Goal: Task Accomplishment & Management: Complete application form

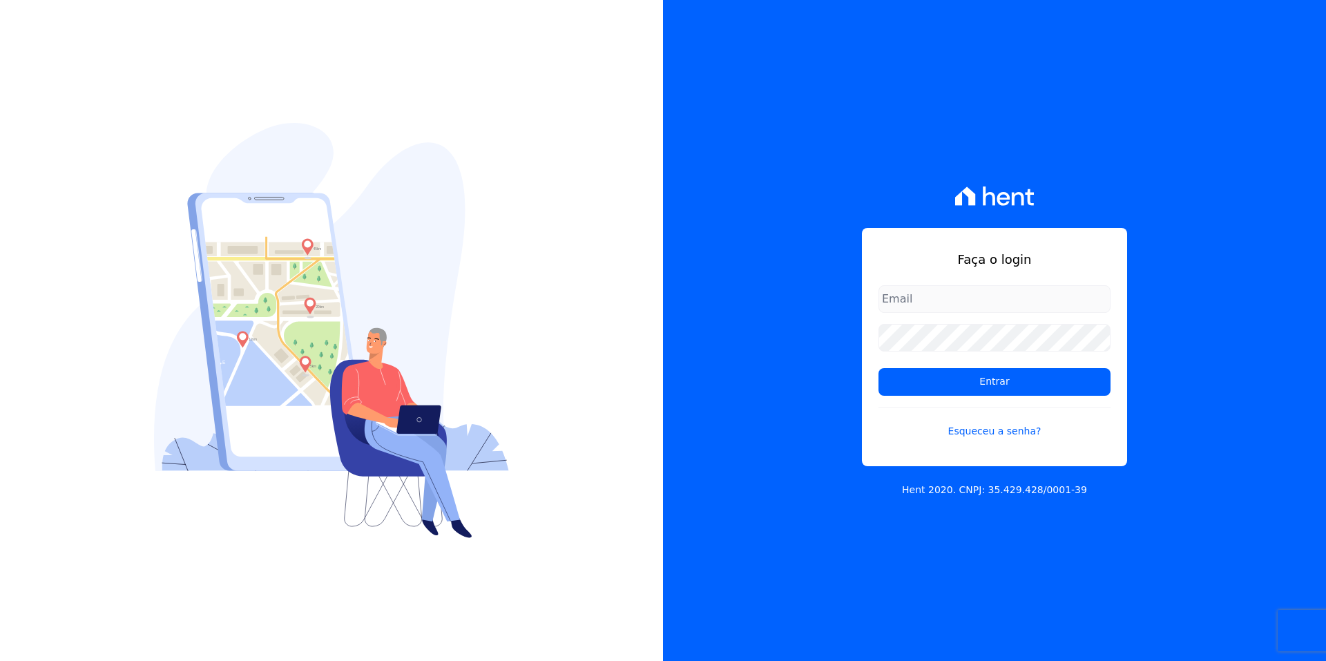
click at [1000, 439] on form "Entrar Esqueceu a senha?" at bounding box center [995, 370] width 232 height 170
click at [1000, 434] on link "Esqueceu a senha?" at bounding box center [995, 423] width 232 height 32
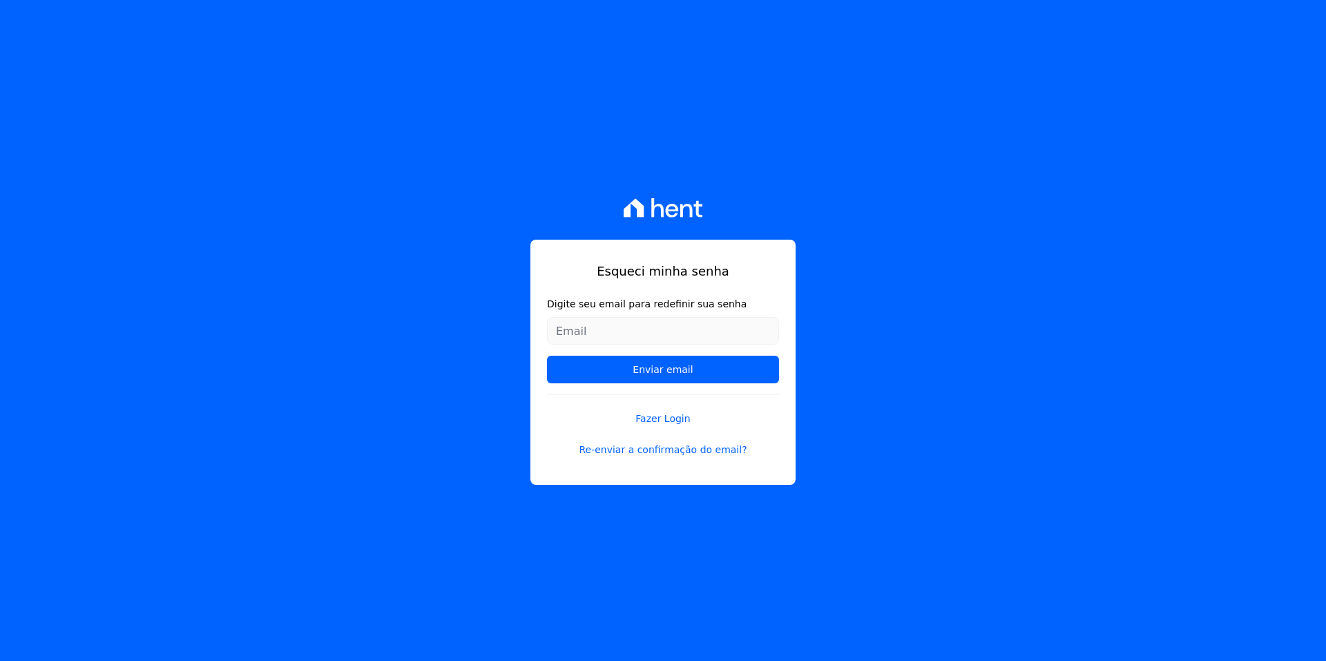
click at [672, 329] on input "Digite seu email para redefinir sua senha" at bounding box center [663, 331] width 232 height 28
type input "[EMAIL_ADDRESS][PERSON_NAME][DOMAIN_NAME]"
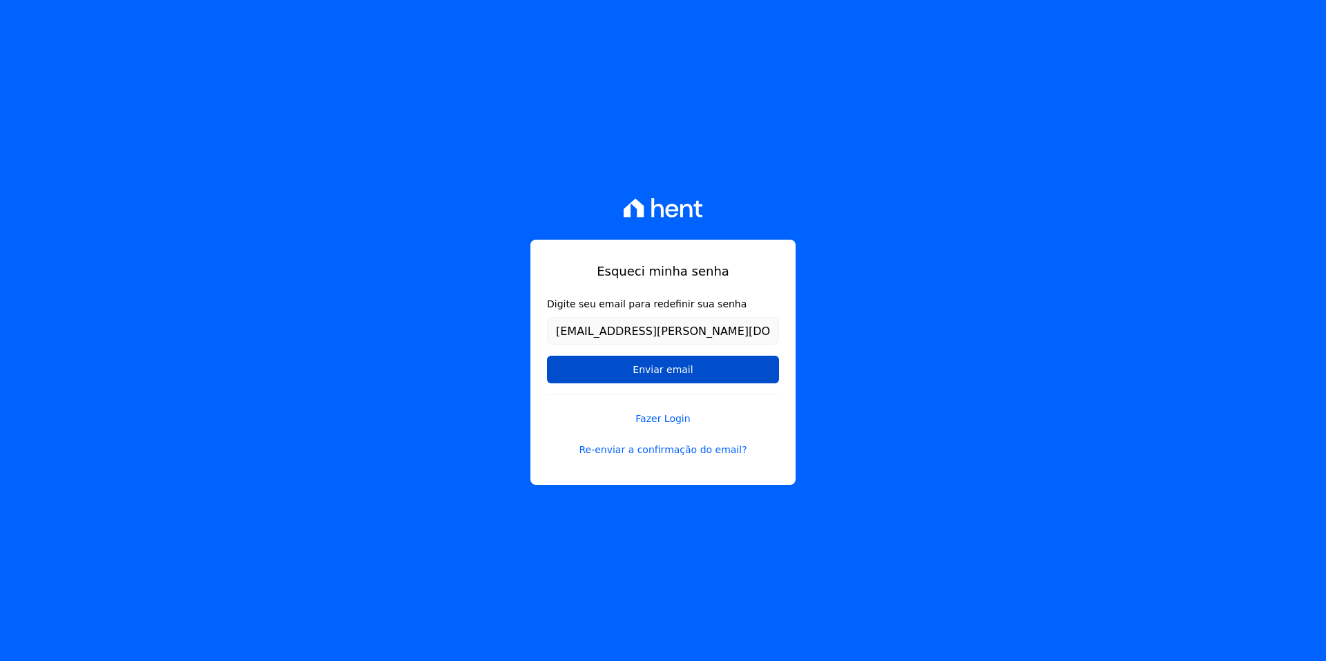
click at [658, 369] on input "Enviar email" at bounding box center [663, 370] width 232 height 28
click at [651, 374] on input "Enviar email" at bounding box center [663, 370] width 232 height 28
click at [650, 374] on input "Enviar email" at bounding box center [663, 370] width 232 height 28
click at [650, 373] on input "Enviar email" at bounding box center [663, 370] width 232 height 28
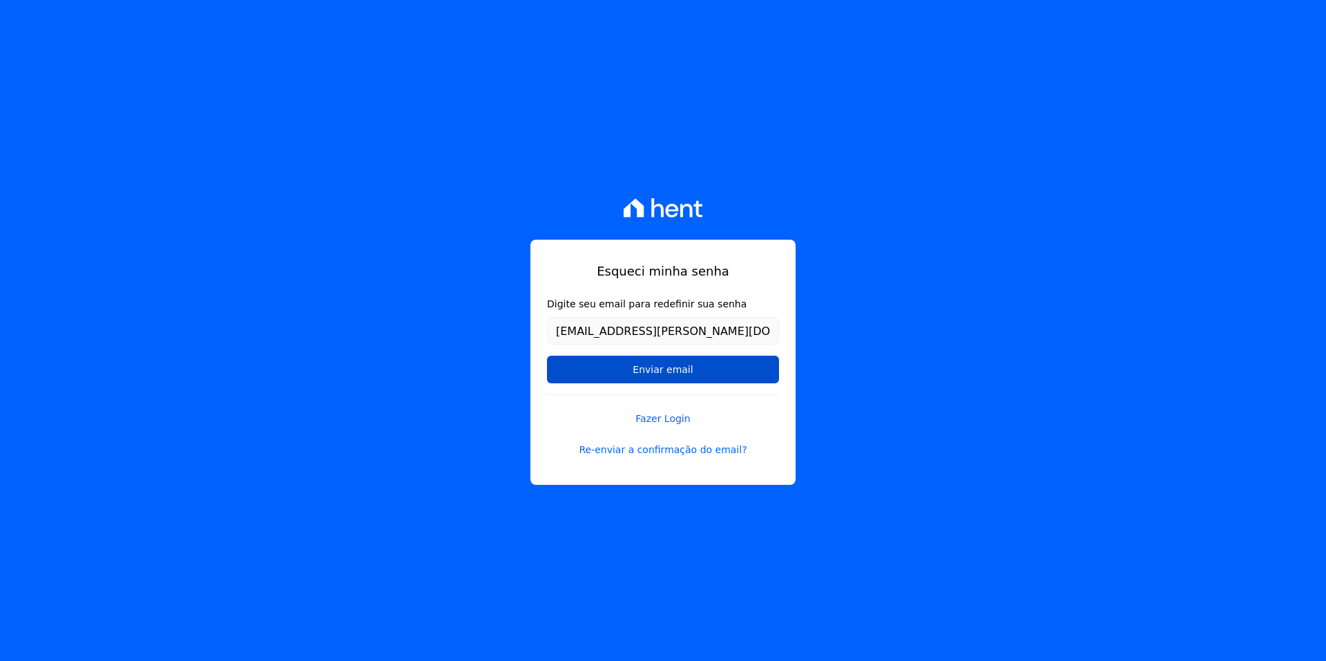
click at [649, 370] on input "Enviar email" at bounding box center [663, 370] width 232 height 28
click at [657, 370] on input "Enviar email" at bounding box center [663, 370] width 232 height 28
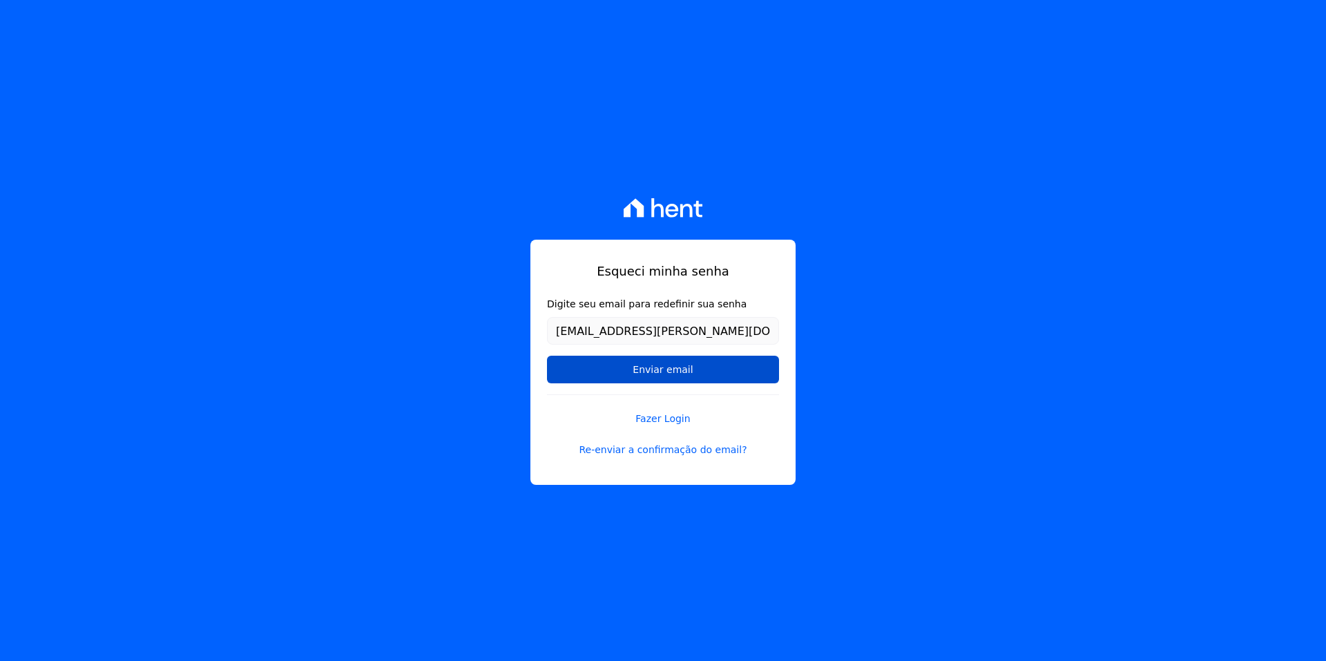
click at [657, 370] on input "Enviar email" at bounding box center [663, 370] width 232 height 28
click at [657, 367] on input "Enviar email" at bounding box center [663, 370] width 232 height 28
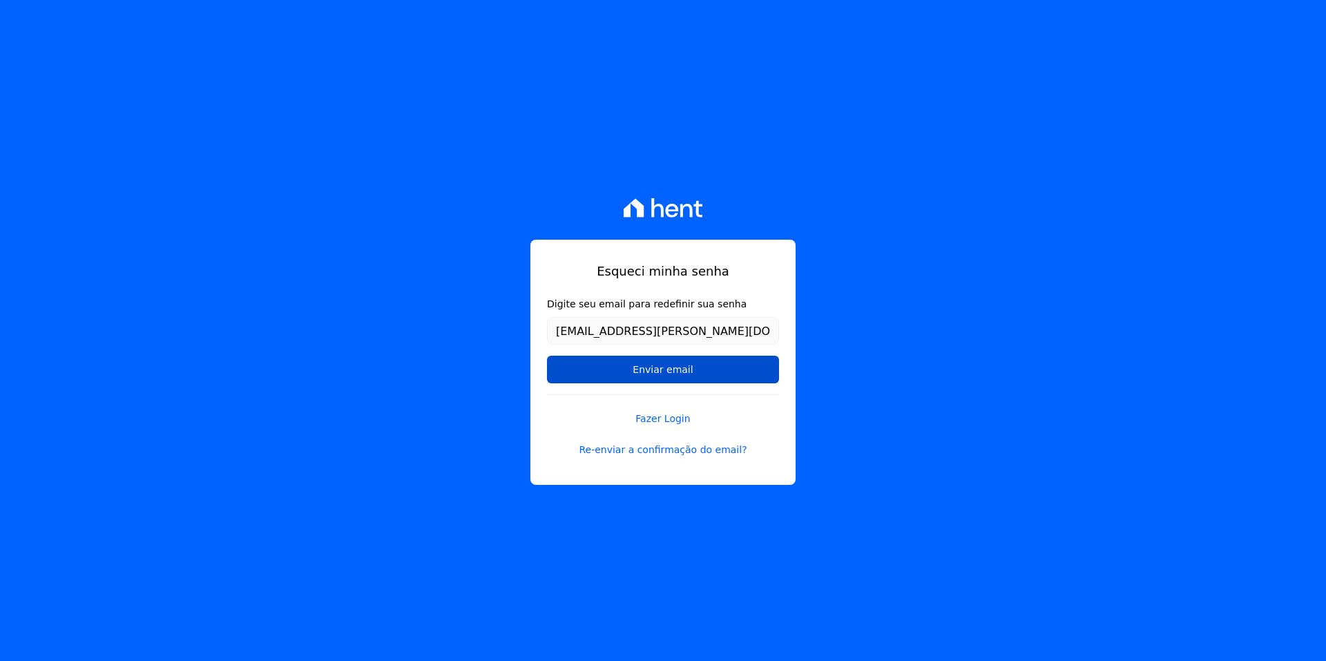
click at [657, 367] on input "Enviar email" at bounding box center [663, 370] width 232 height 28
click at [664, 372] on input "Enviar email" at bounding box center [663, 370] width 232 height 28
click at [664, 371] on input "Enviar email" at bounding box center [663, 370] width 232 height 28
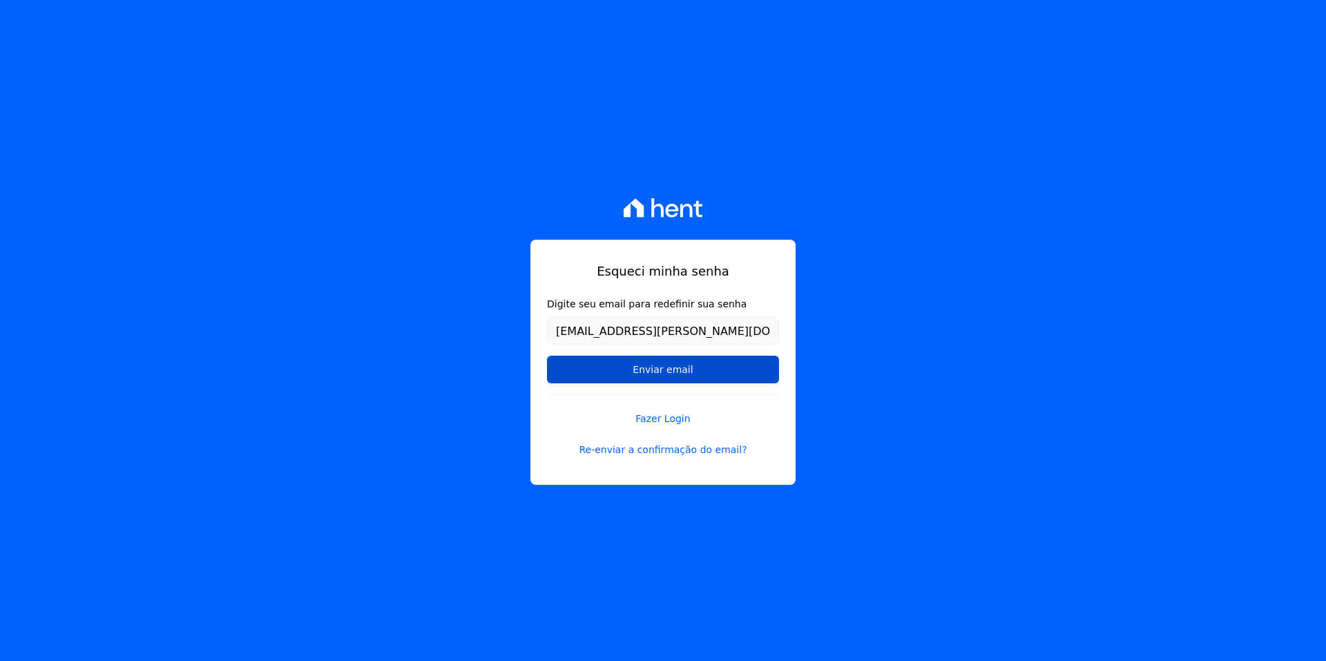
click at [662, 371] on input "Enviar email" at bounding box center [663, 370] width 232 height 28
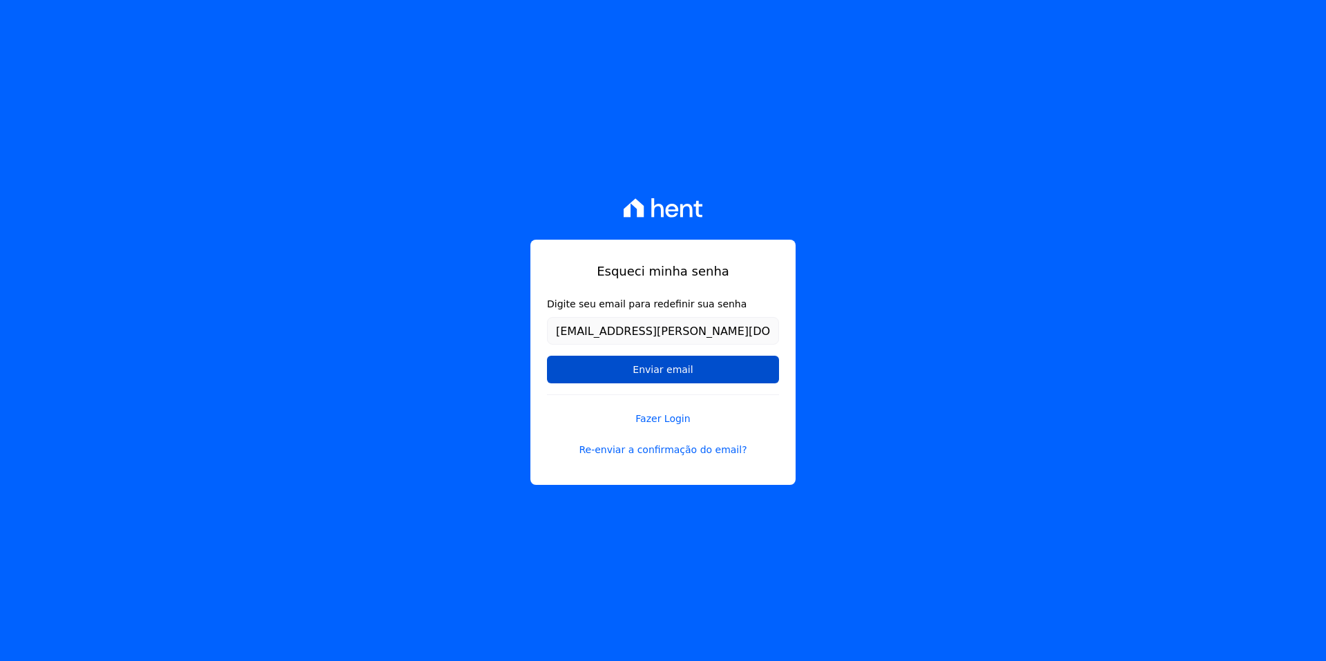
click at [662, 371] on input "Enviar email" at bounding box center [663, 370] width 232 height 28
drag, startPoint x: 660, startPoint y: 372, endPoint x: 653, endPoint y: 376, distance: 7.5
click at [660, 372] on input "Enviar email" at bounding box center [663, 370] width 232 height 28
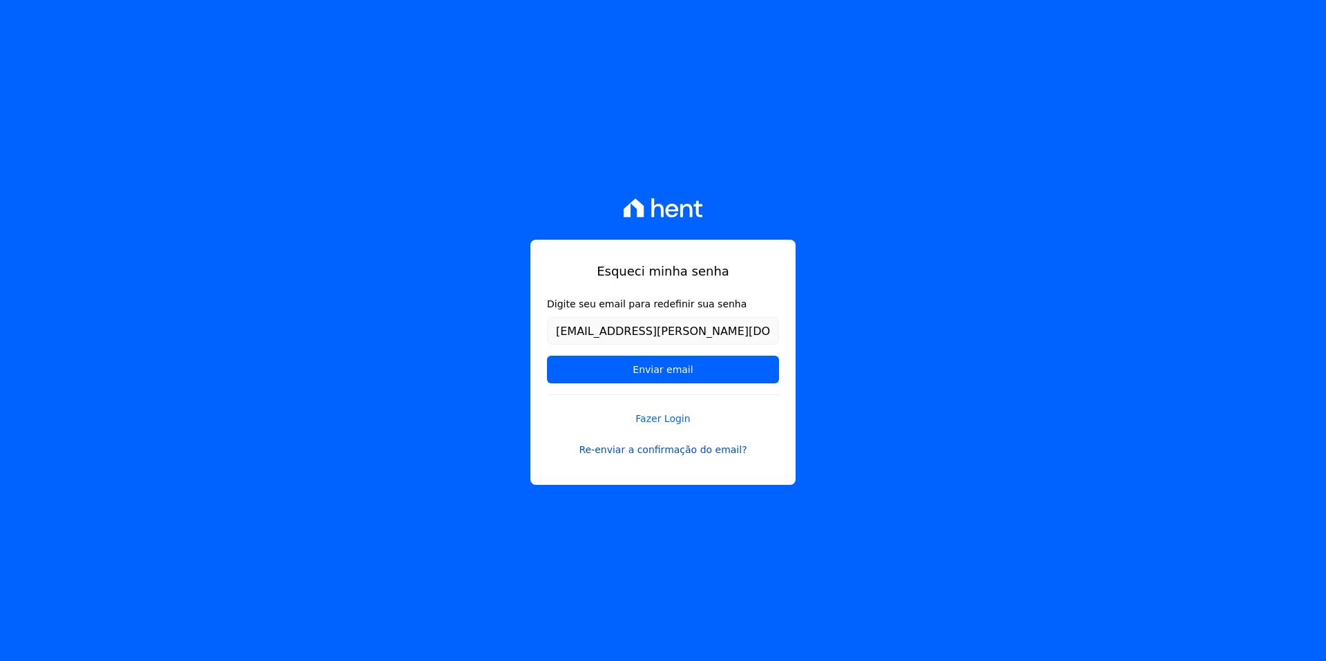
click at [662, 448] on link "Re-enviar a confirmação do email?" at bounding box center [663, 450] width 232 height 15
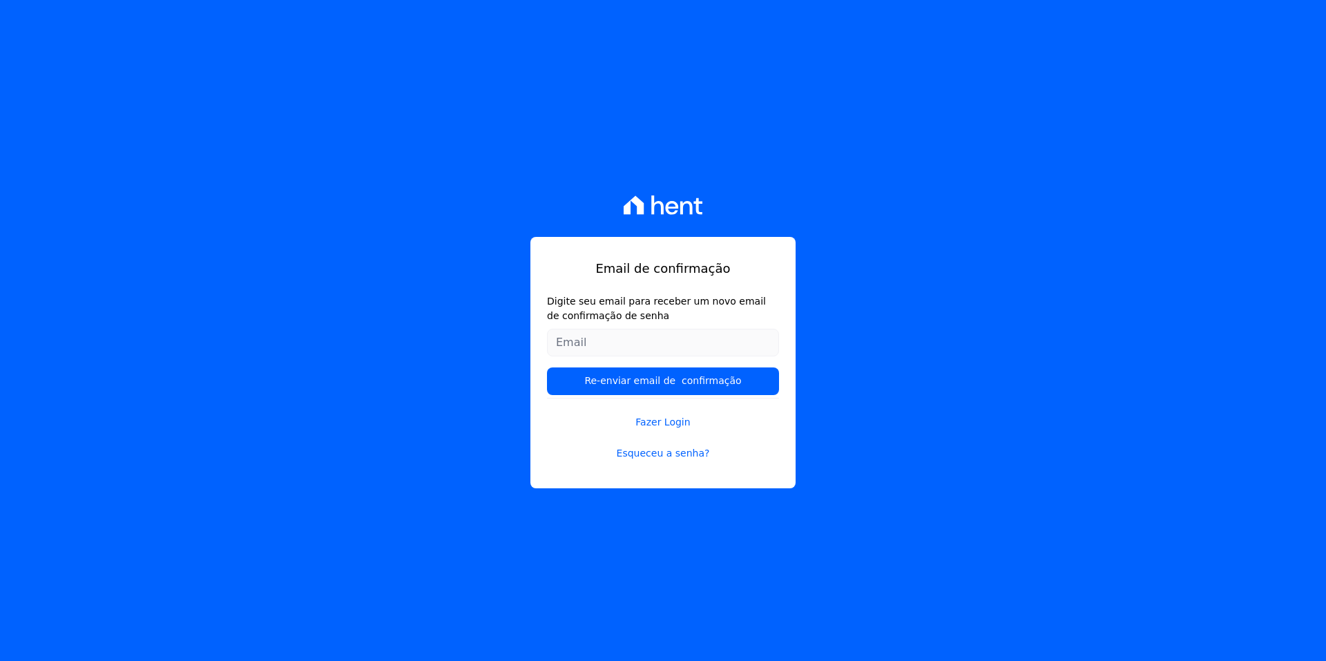
click at [624, 340] on input "Digite seu email para receber um novo email de confirmação de senha" at bounding box center [663, 343] width 232 height 28
type input "[EMAIL_ADDRESS][PERSON_NAME][DOMAIN_NAME]"
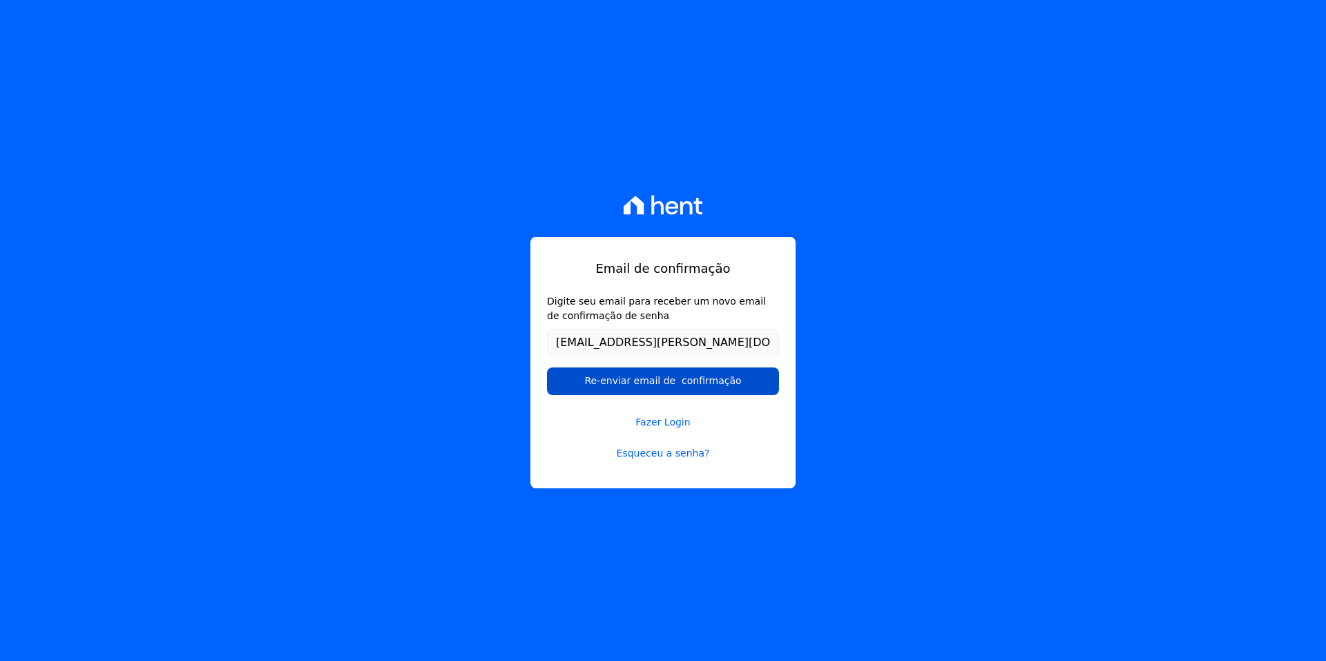
click at [634, 379] on input "Re-enviar email de confirmação" at bounding box center [663, 381] width 232 height 28
click at [679, 376] on input "Re-enviar email de confirmação" at bounding box center [663, 381] width 232 height 28
click at [675, 376] on input "Re-enviar email de confirmação" at bounding box center [663, 381] width 232 height 28
click at [675, 375] on input "Re-enviar email de confirmação" at bounding box center [663, 381] width 232 height 28
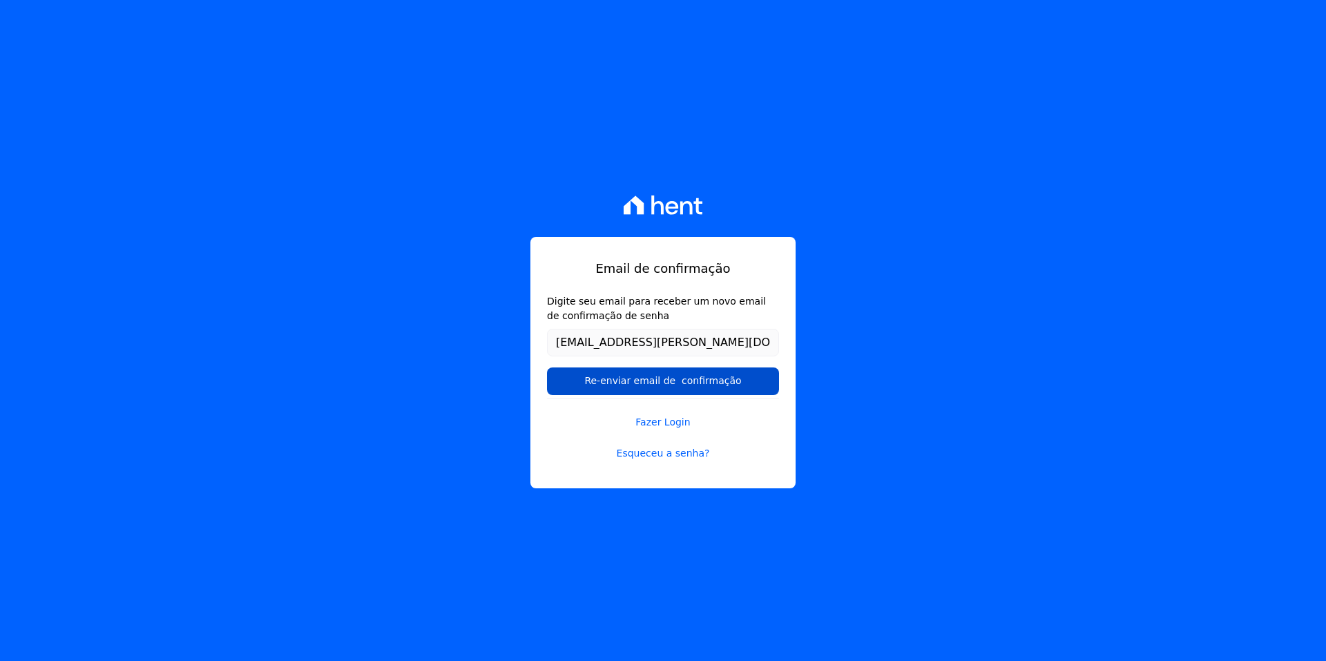
click at [677, 373] on input "Re-enviar email de confirmação" at bounding box center [663, 381] width 232 height 28
click at [687, 367] on input "Re-enviar email de confirmação" at bounding box center [663, 381] width 232 height 28
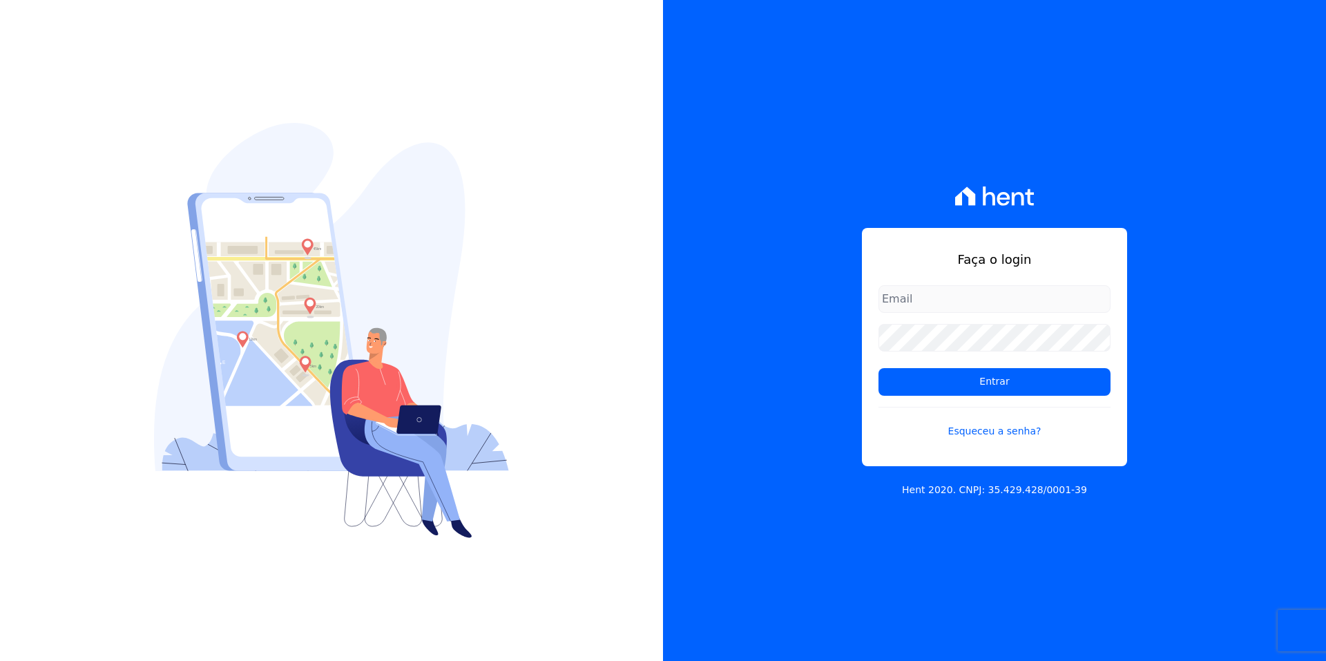
click at [917, 298] on input "email" at bounding box center [995, 299] width 232 height 28
type input "[EMAIL_ADDRESS][PERSON_NAME][DOMAIN_NAME]"
click at [984, 428] on link "Esqueceu a senha?" at bounding box center [995, 423] width 232 height 32
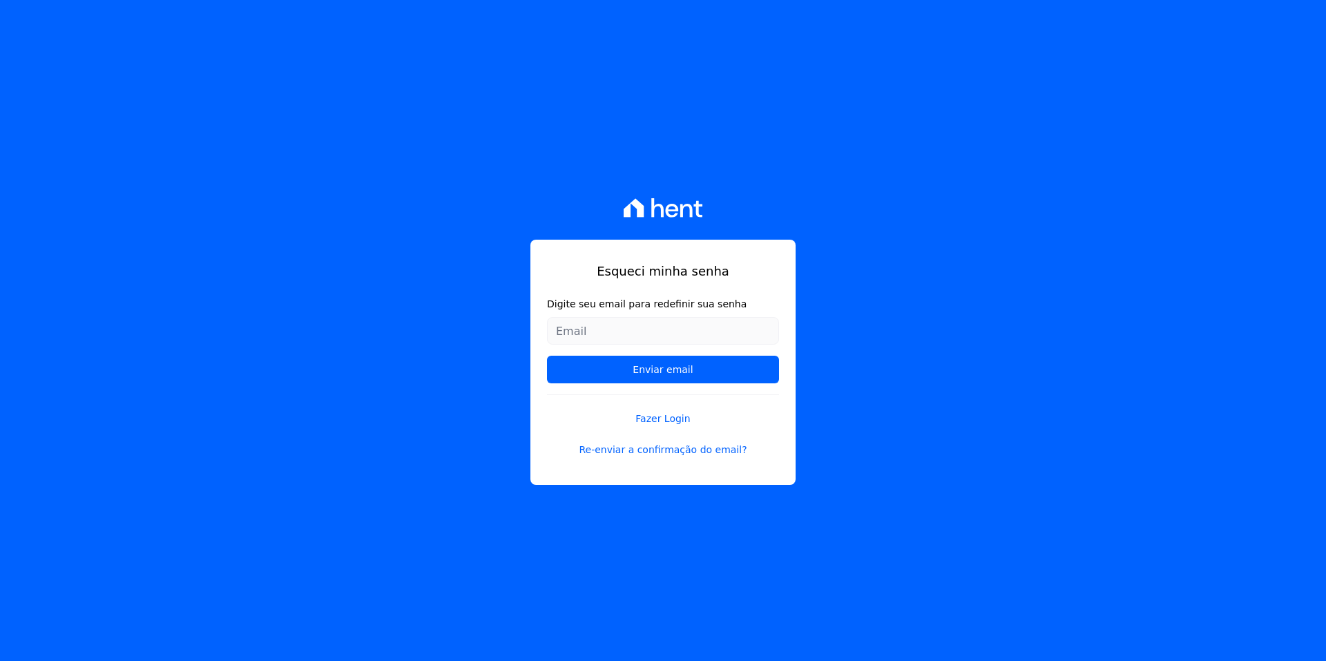
click at [617, 323] on input "Digite seu email para redefinir sua senha" at bounding box center [663, 331] width 232 height 28
type input "[EMAIL_ADDRESS][PERSON_NAME][DOMAIN_NAME]"
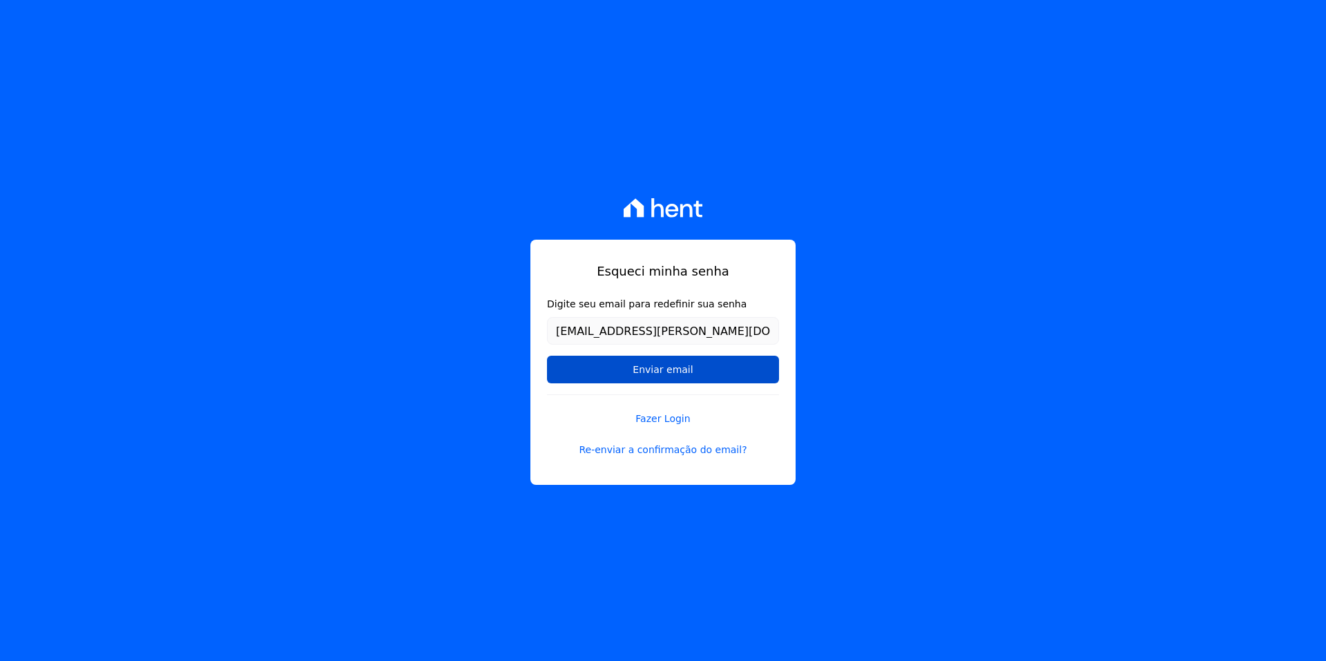
click at [630, 374] on input "Enviar email" at bounding box center [663, 370] width 232 height 28
click at [677, 381] on input "Enviar email" at bounding box center [663, 370] width 232 height 28
click at [666, 370] on input "Enviar email" at bounding box center [663, 370] width 232 height 28
click at [666, 368] on input "Enviar email" at bounding box center [663, 370] width 232 height 28
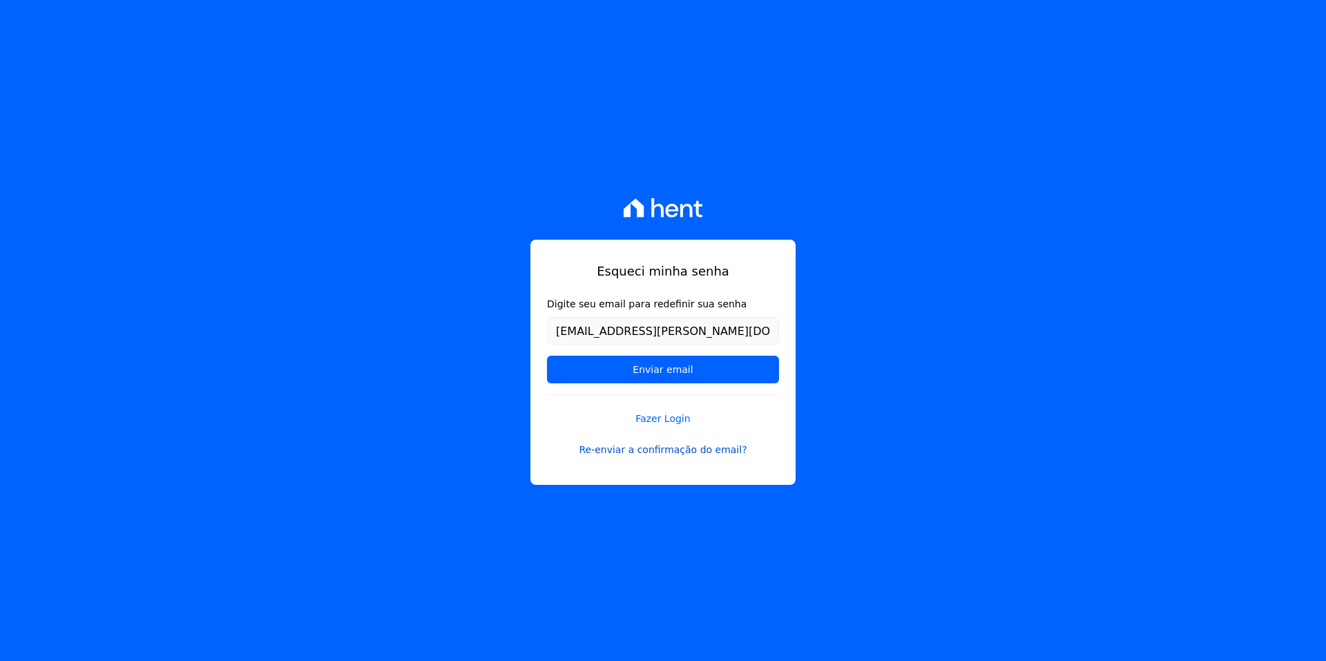
click at [671, 453] on link "Re-enviar a confirmação do email?" at bounding box center [663, 450] width 232 height 15
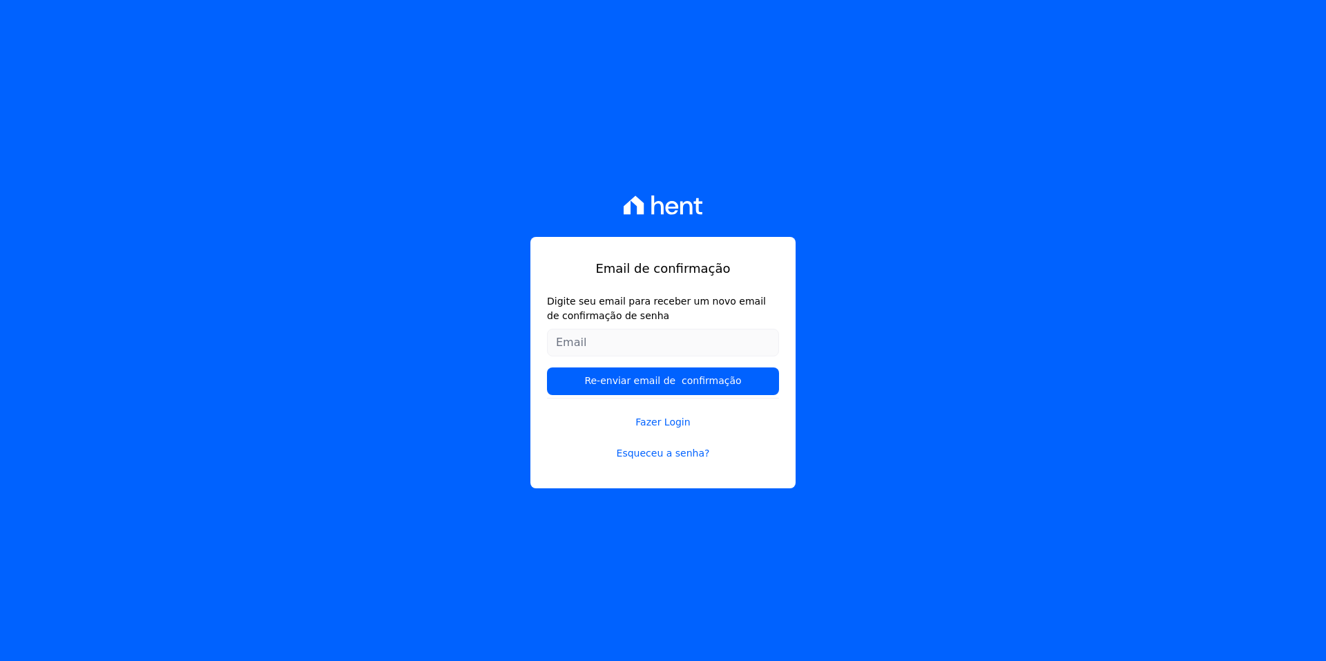
click at [630, 341] on input "Digite seu email para receber um novo email de confirmação de senha" at bounding box center [663, 343] width 232 height 28
type input "[EMAIL_ADDRESS][PERSON_NAME][DOMAIN_NAME]"
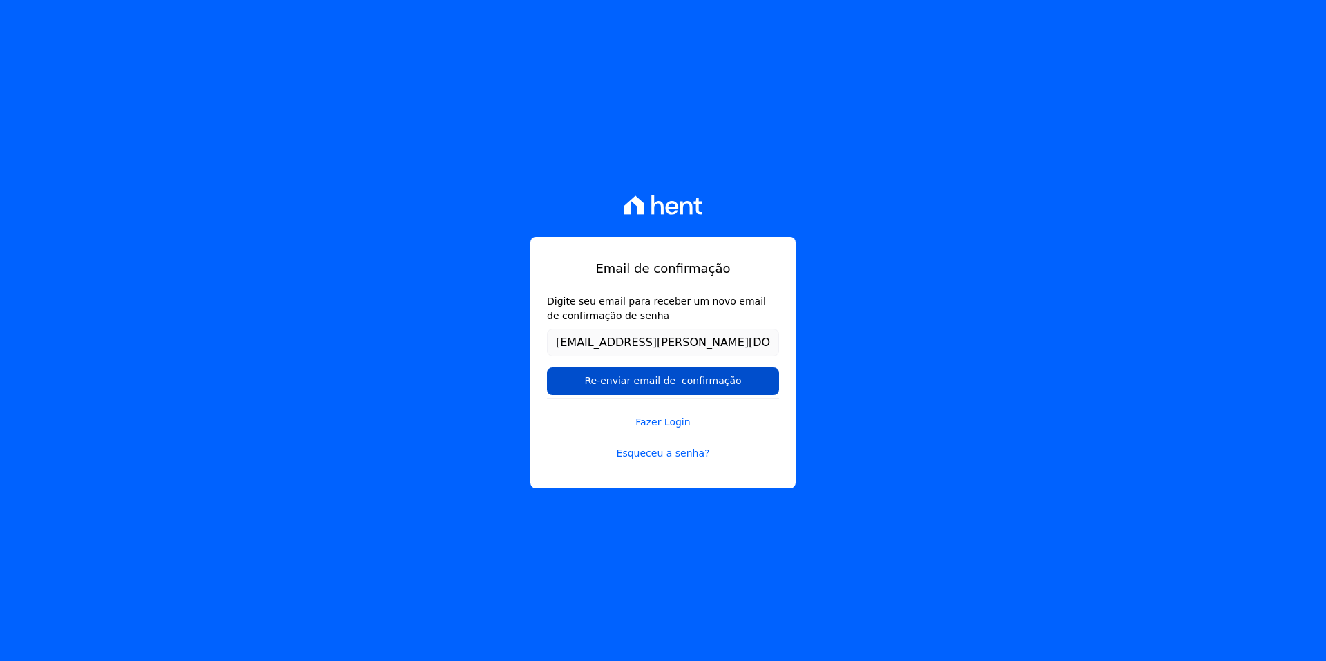
click at [641, 382] on input "Re-enviar email de confirmação" at bounding box center [663, 381] width 232 height 28
click at [655, 459] on link "Esqueceu a senha?" at bounding box center [663, 453] width 232 height 15
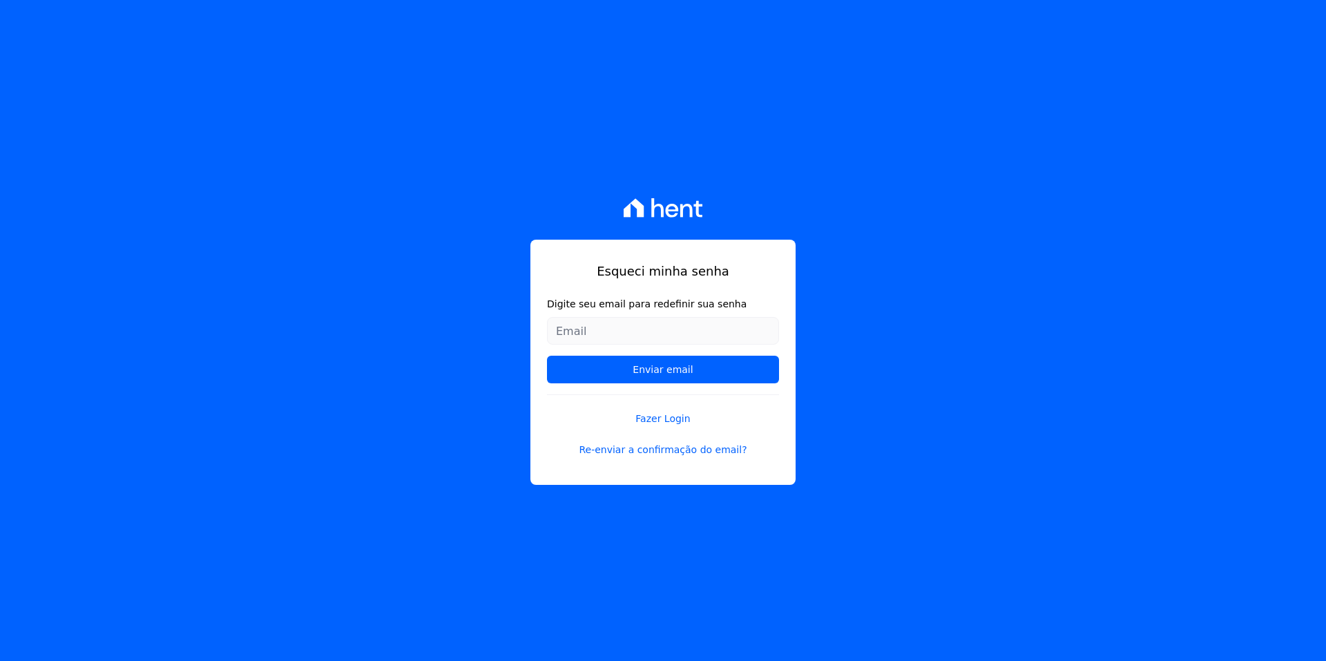
click at [624, 336] on input "Digite seu email para redefinir sua senha" at bounding box center [663, 331] width 232 height 28
type input "ane71.silva@gmail.com"
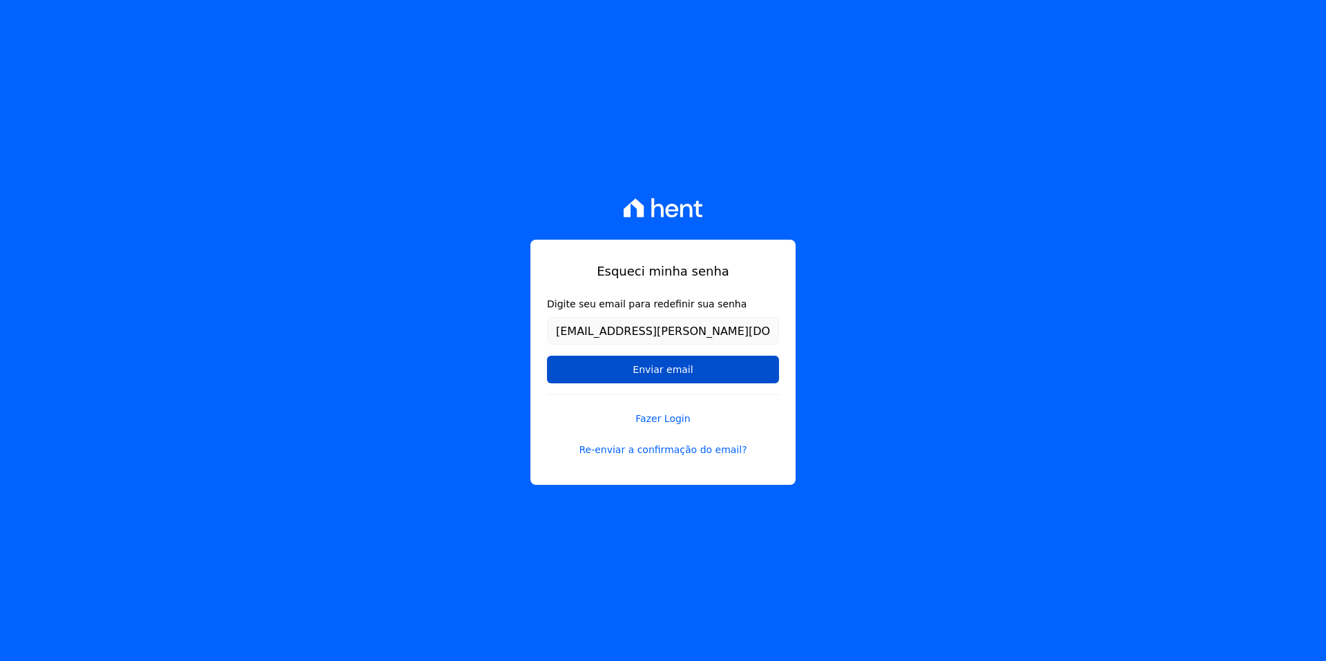
click at [547, 356] on input "Enviar email" at bounding box center [663, 370] width 232 height 28
click at [653, 367] on input "Enviar email" at bounding box center [663, 370] width 232 height 28
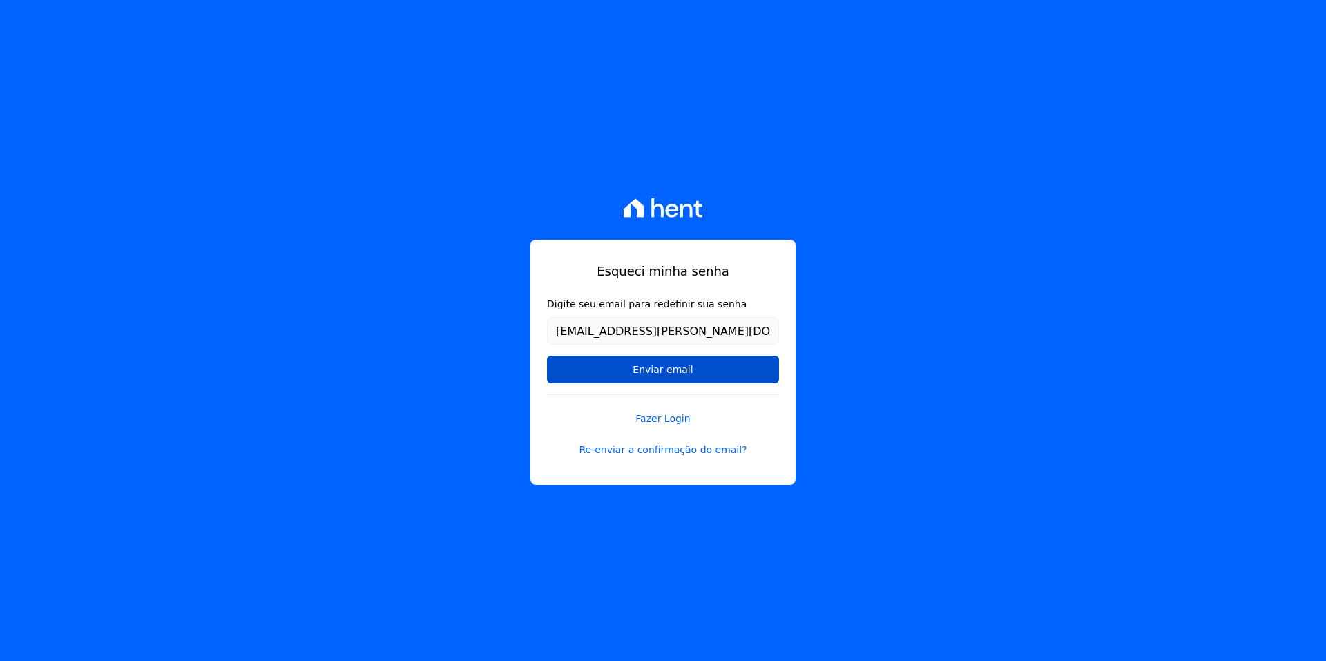
click at [653, 367] on input "Enviar email" at bounding box center [663, 370] width 232 height 28
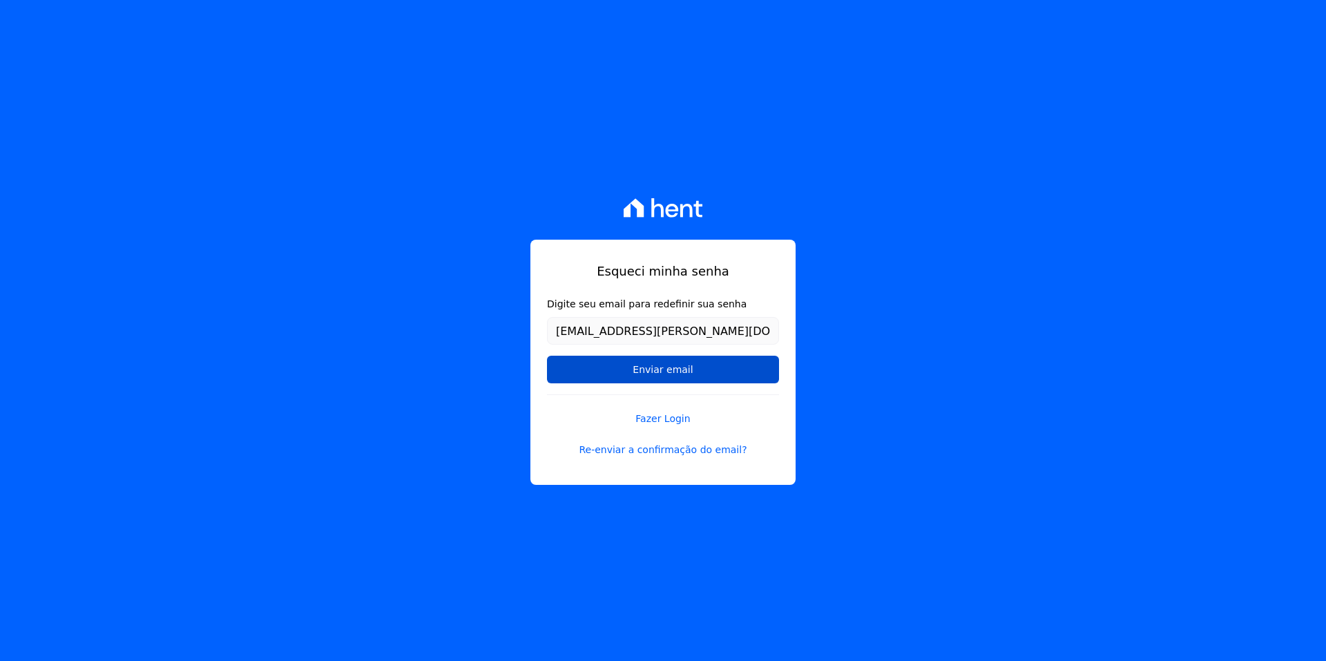
click at [653, 367] on input "Enviar email" at bounding box center [663, 370] width 232 height 28
click at [656, 373] on input "Enviar email" at bounding box center [663, 370] width 232 height 28
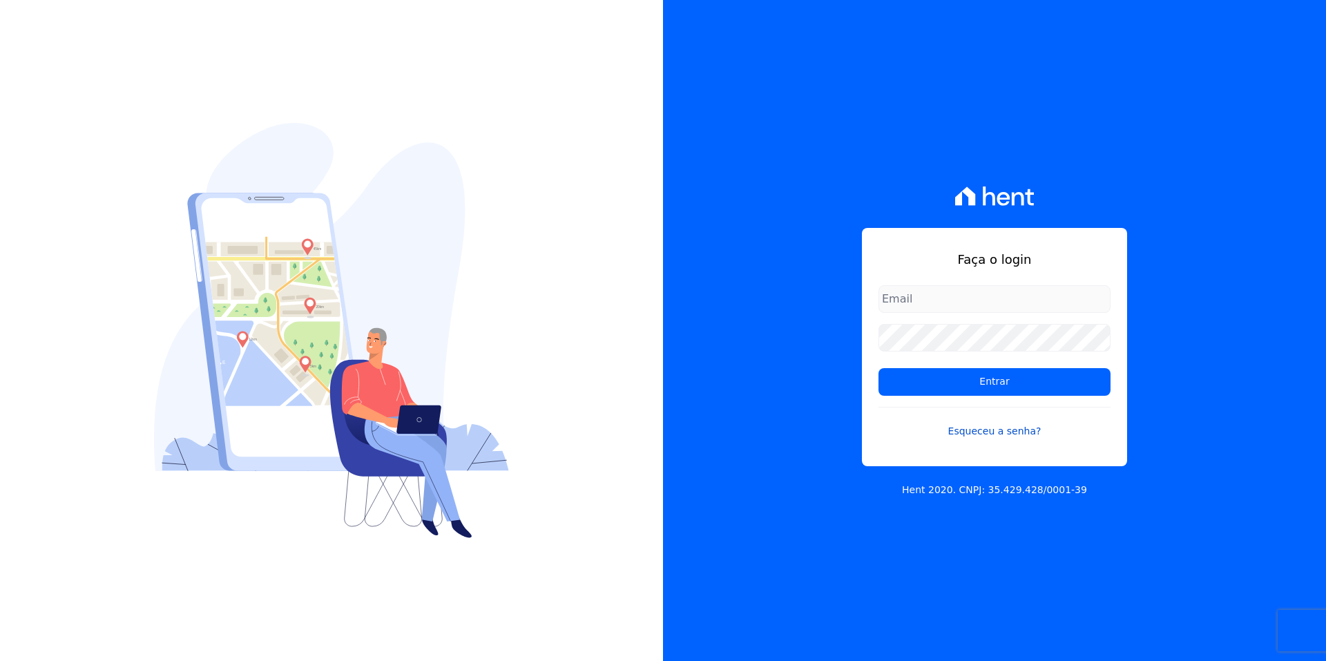
click at [1001, 432] on link "Esqueceu a senha?" at bounding box center [995, 423] width 232 height 32
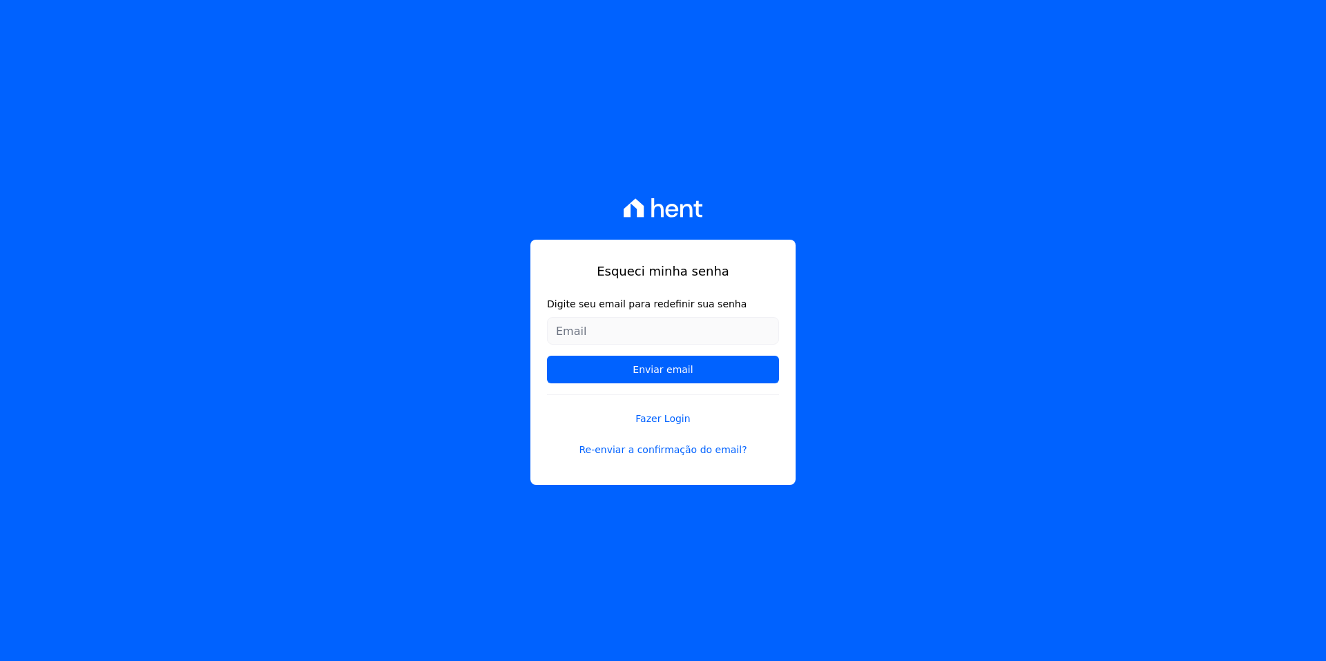
click at [702, 330] on input "Digite seu email para redefinir sua senha" at bounding box center [663, 331] width 232 height 28
type input "ane71.silva@gmail.com"
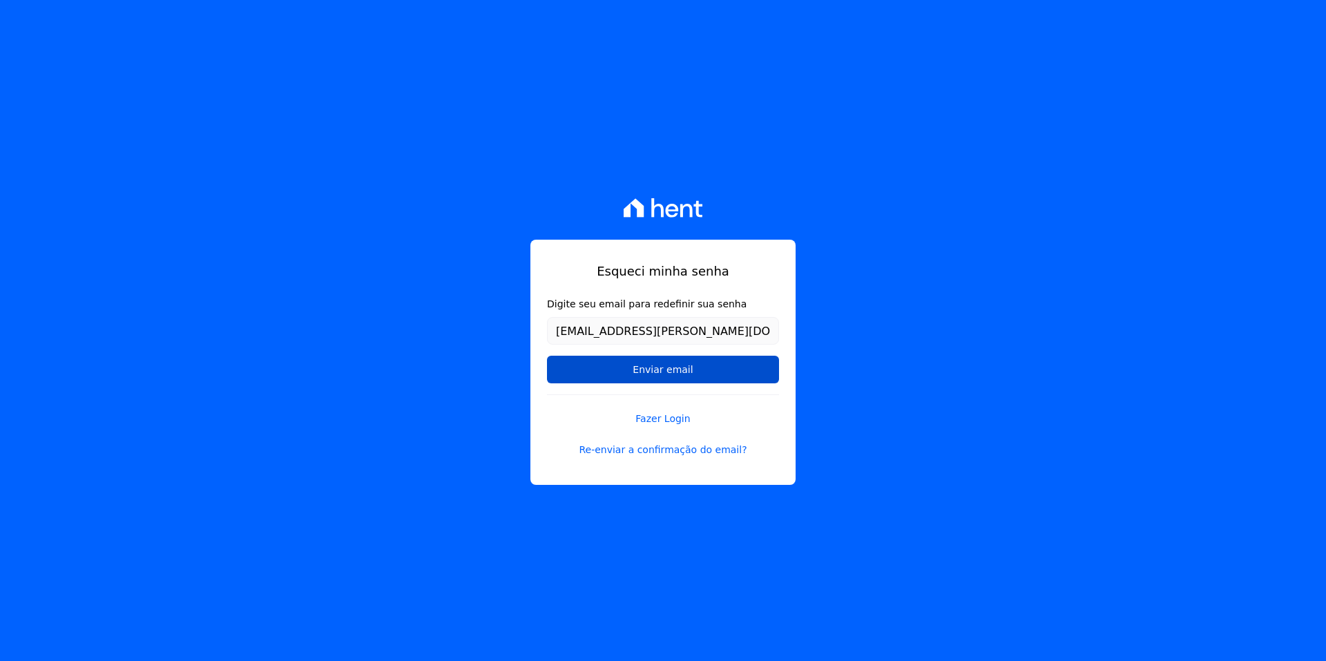
click at [655, 372] on input "Enviar email" at bounding box center [663, 370] width 232 height 28
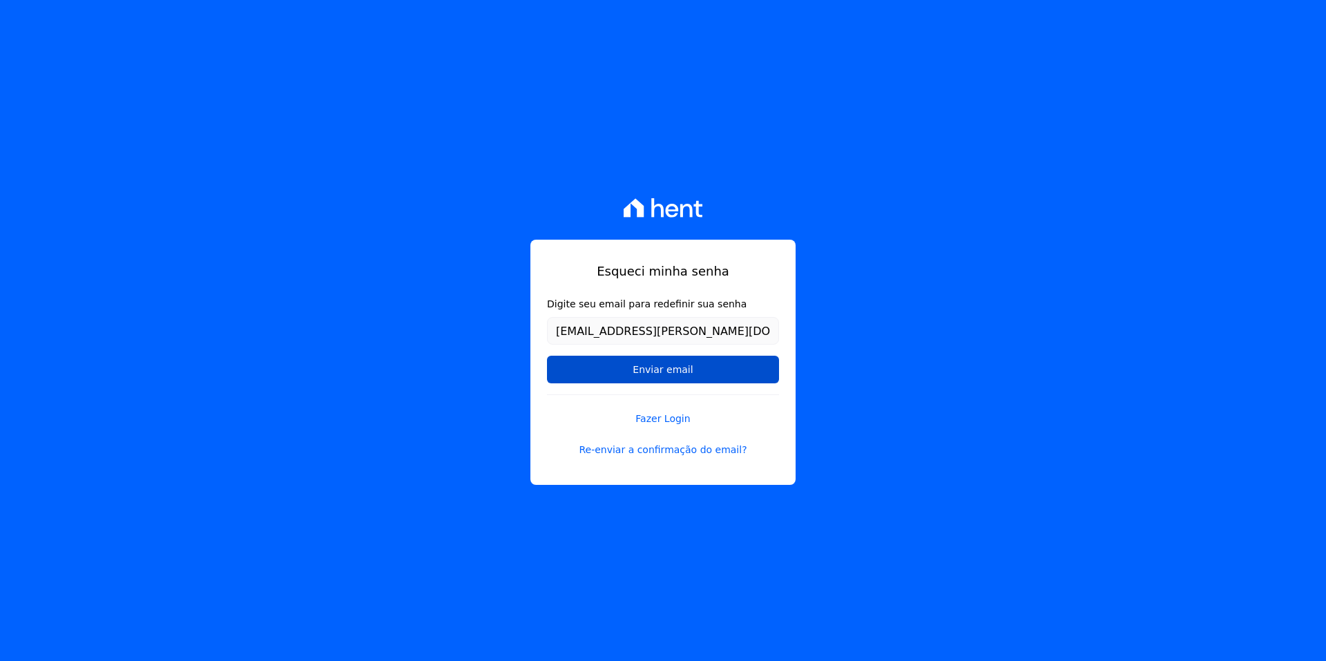
click at [655, 372] on input "Enviar email" at bounding box center [663, 370] width 232 height 28
click at [655, 373] on input "Enviar email" at bounding box center [663, 370] width 232 height 28
click at [655, 374] on input "Enviar email" at bounding box center [663, 370] width 232 height 28
